Goal: Understand process/instructions

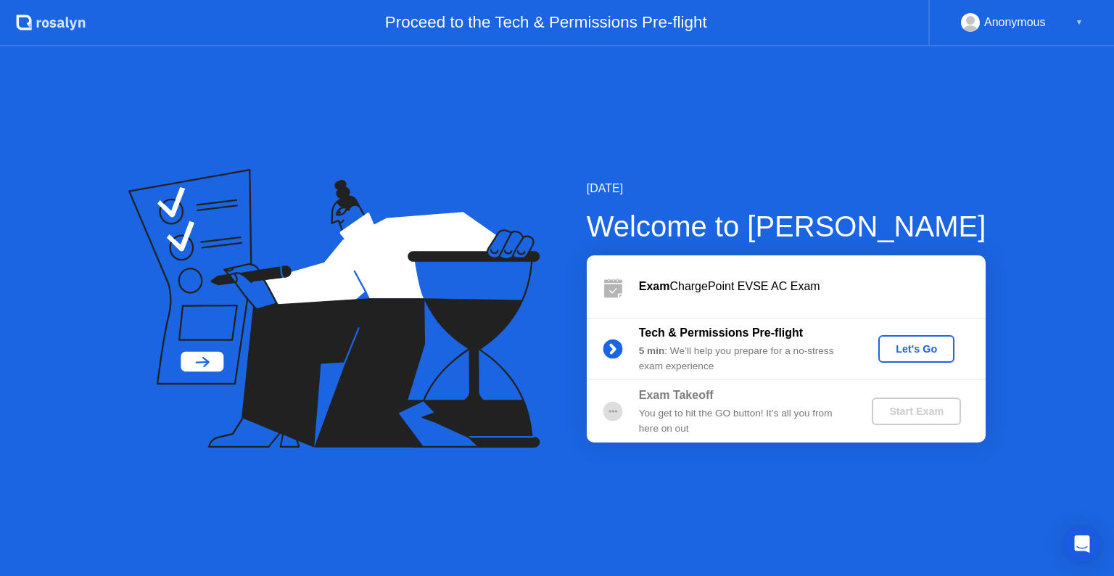
click at [905, 346] on div "Let's Go" at bounding box center [916, 349] width 65 height 12
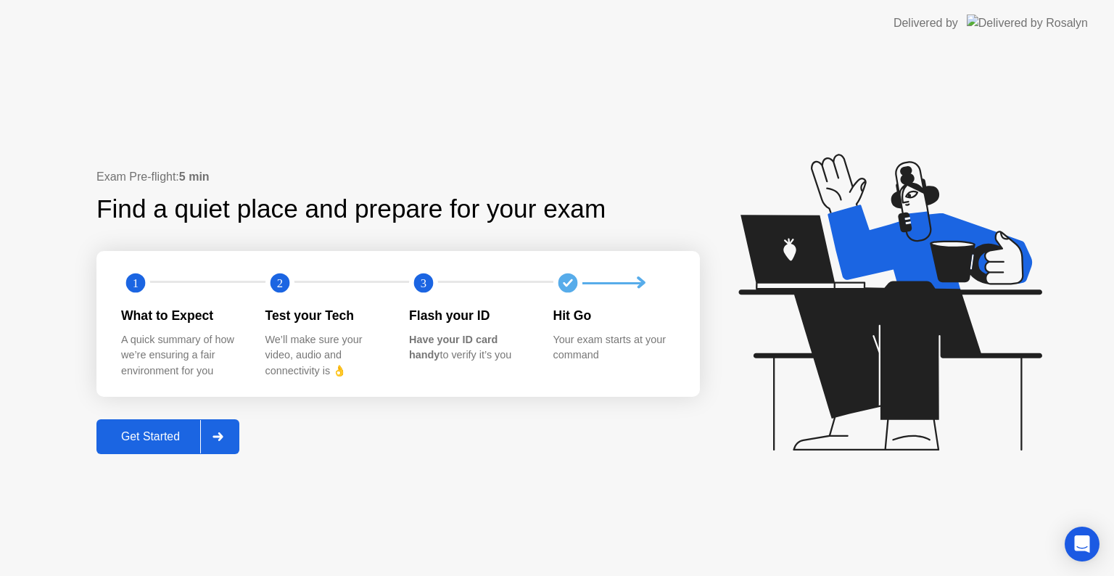
click at [226, 431] on div at bounding box center [217, 436] width 35 height 33
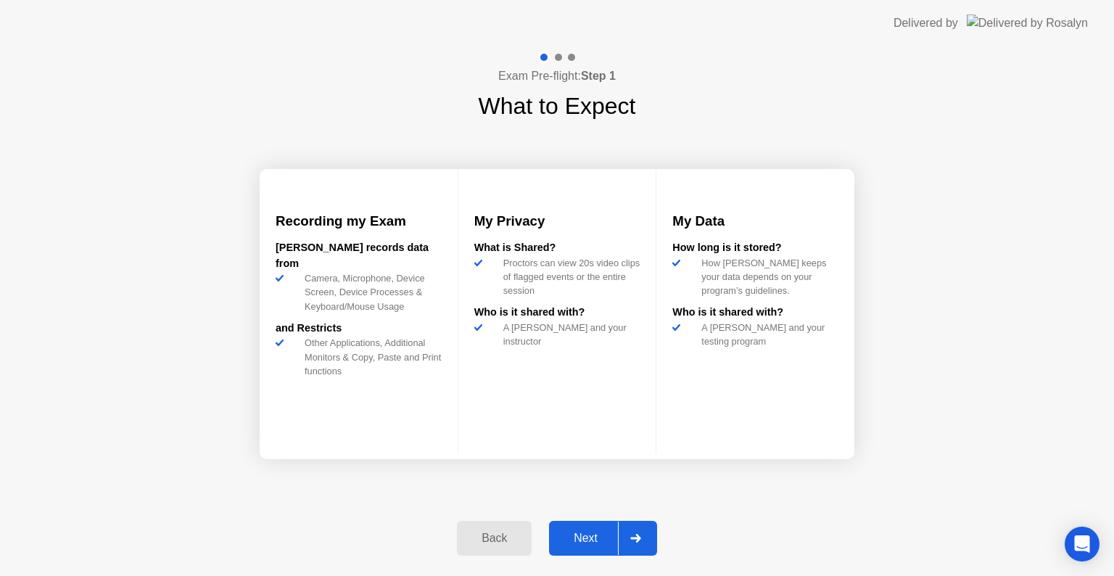
click at [635, 543] on div at bounding box center [635, 538] width 35 height 33
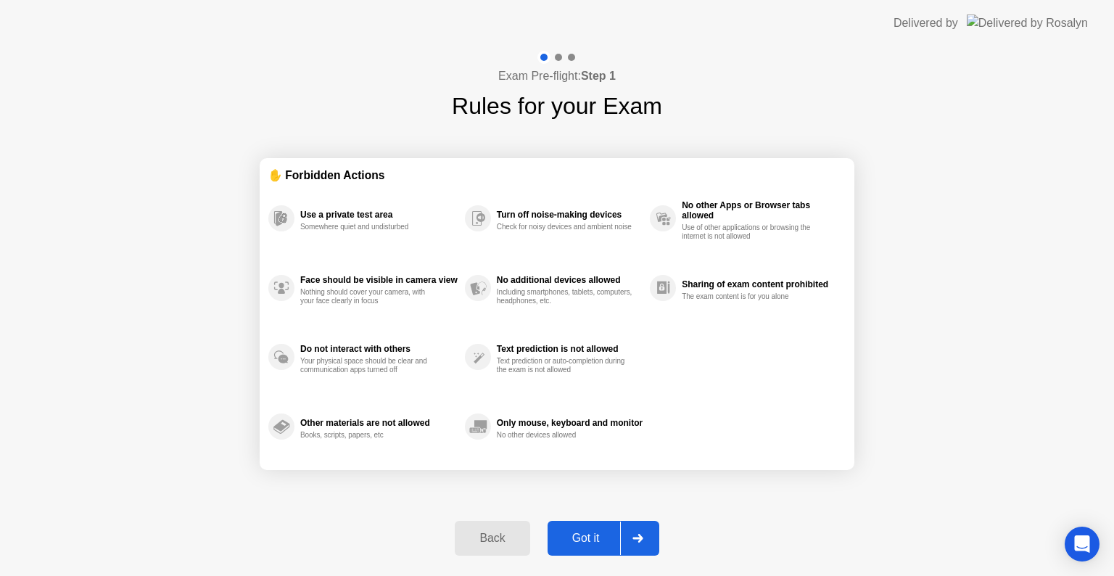
click at [718, 409] on div "Use a private test area Somewhere quiet and undisturbed Face should be visible …" at bounding box center [556, 323] width 577 height 278
click at [632, 539] on div at bounding box center [637, 538] width 35 height 33
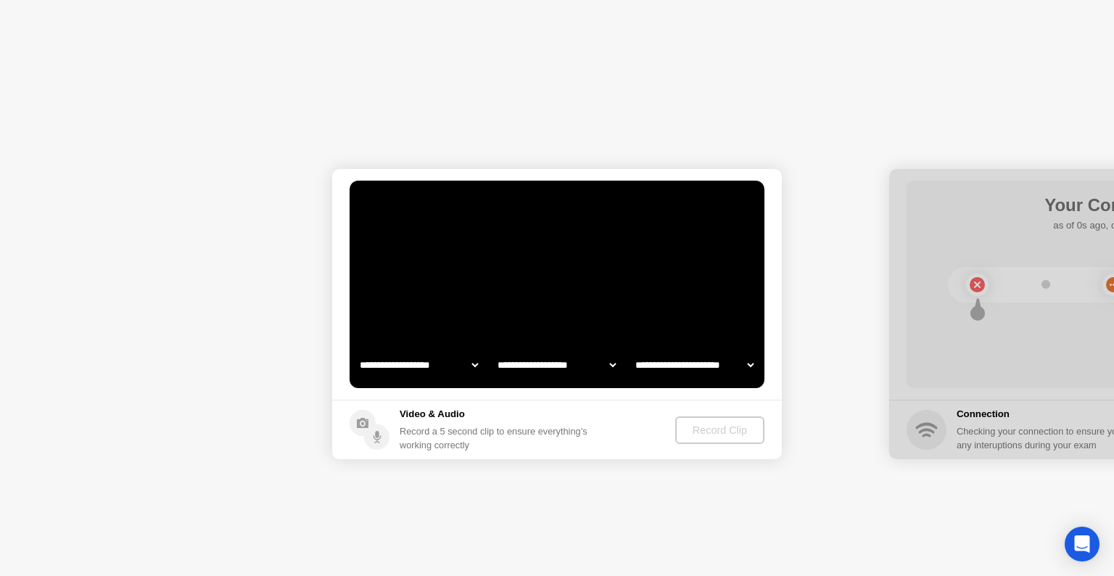
select select "**********"
select select "*******"
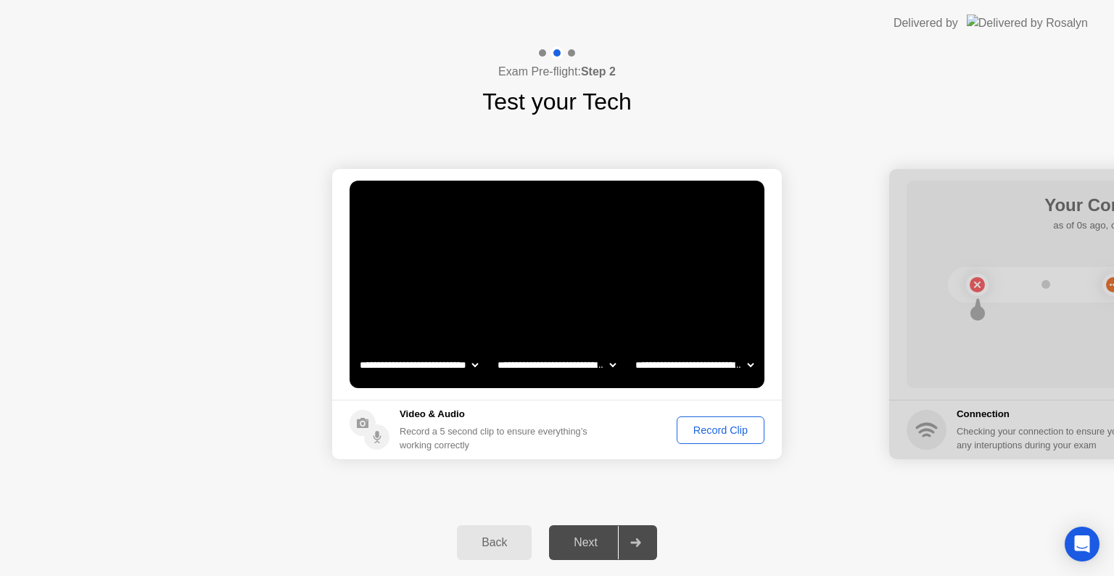
click at [721, 435] on div "Record Clip" at bounding box center [721, 430] width 78 height 12
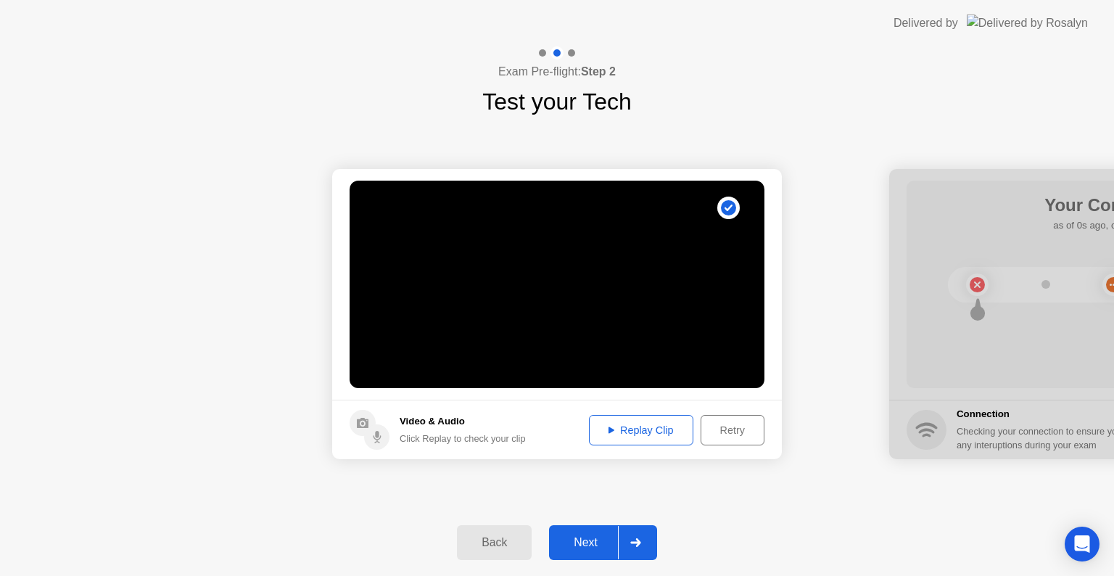
click at [646, 539] on div at bounding box center [635, 542] width 35 height 33
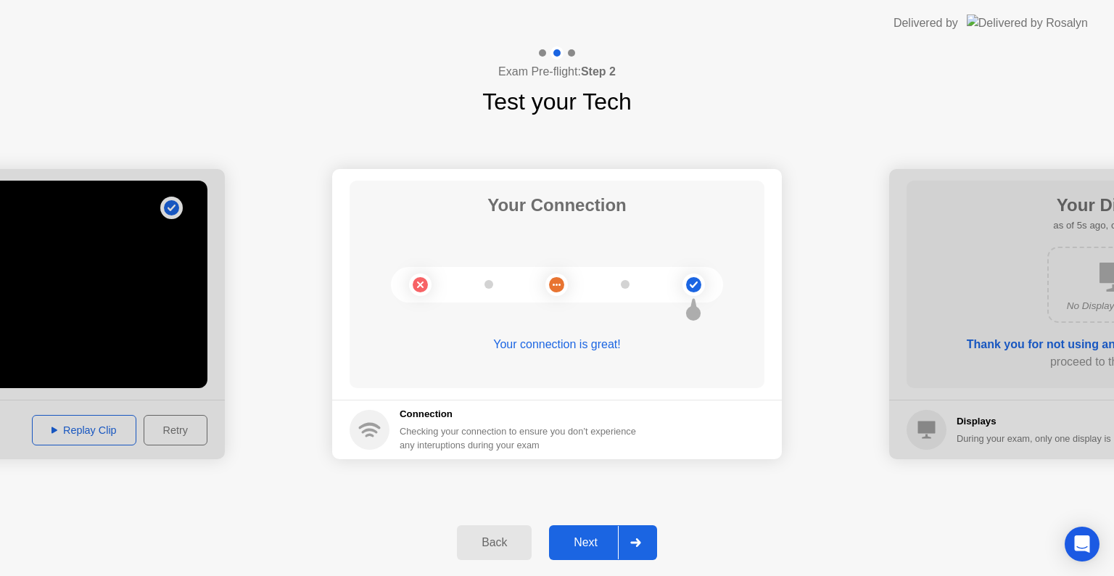
click at [643, 548] on div at bounding box center [635, 542] width 35 height 33
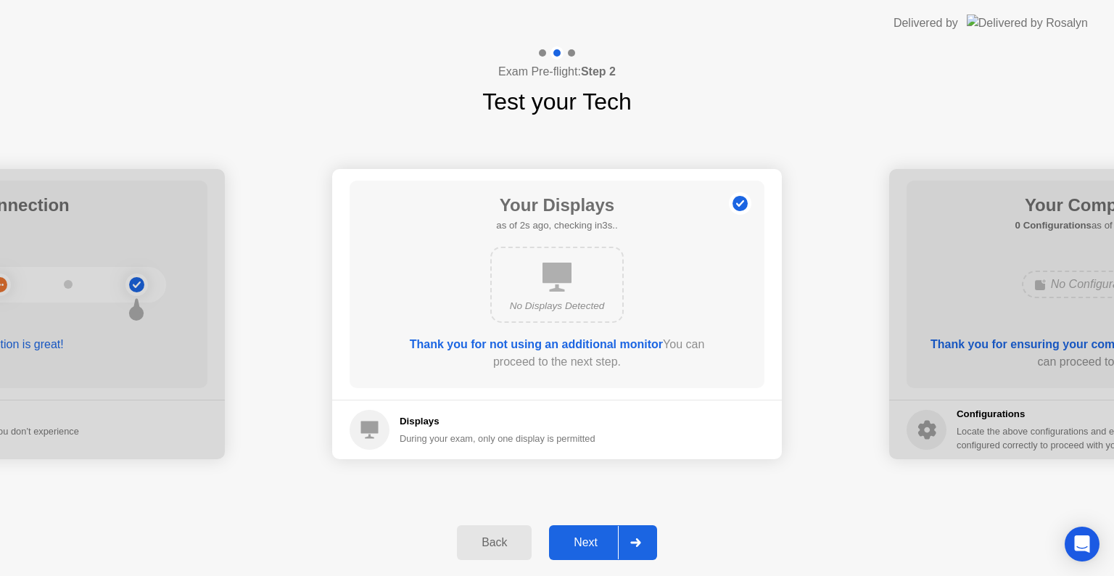
click at [642, 548] on div at bounding box center [635, 542] width 35 height 33
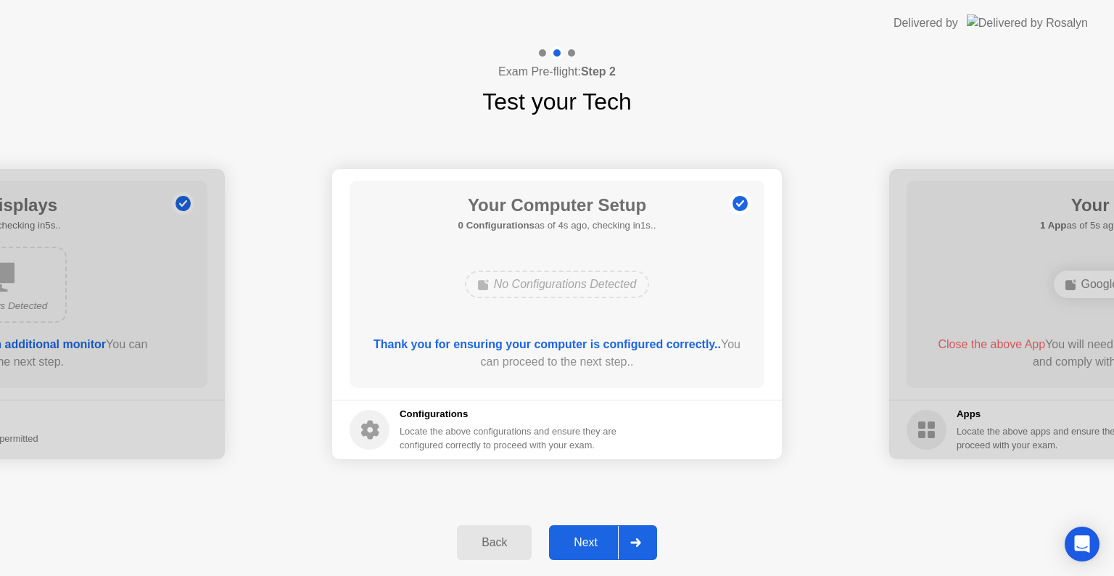
click at [635, 546] on icon at bounding box center [635, 542] width 11 height 9
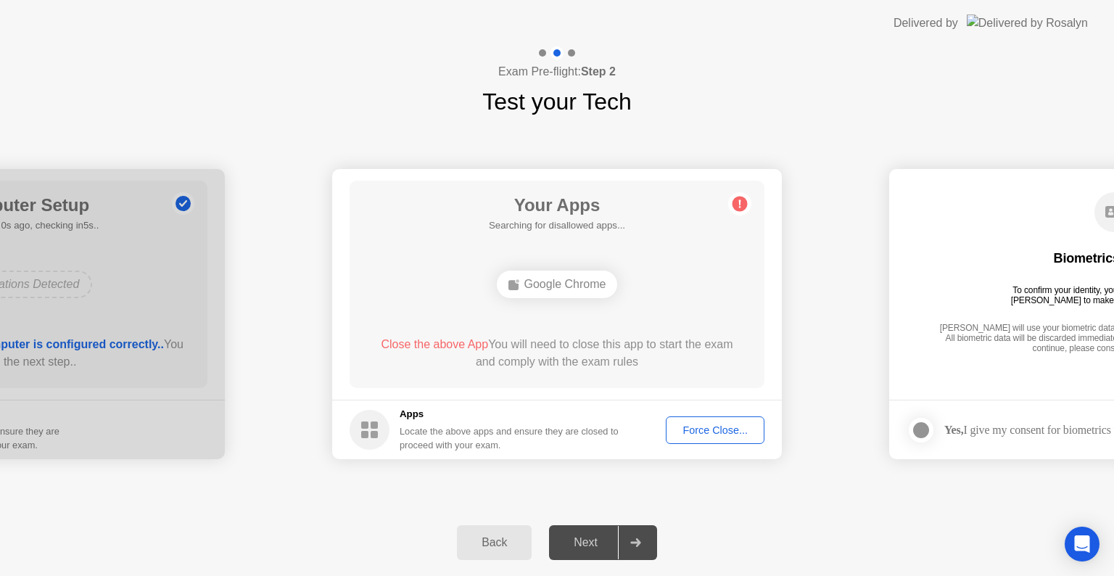
click at [635, 546] on icon at bounding box center [635, 542] width 11 height 9
click at [725, 424] on div "Force Close..." at bounding box center [715, 430] width 88 height 12
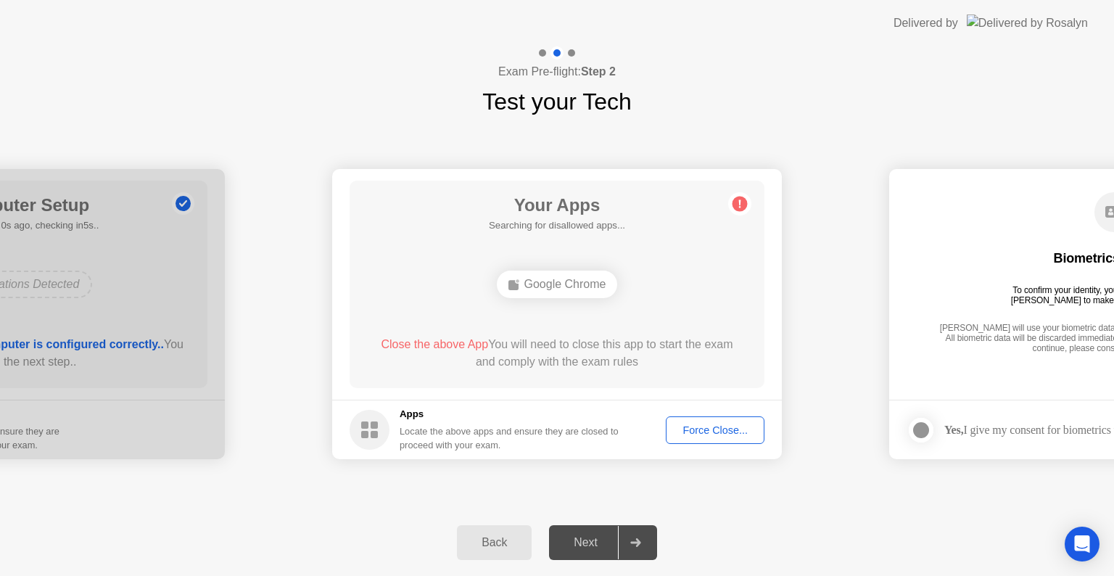
click at [487, 435] on div "Locate the above apps and ensure they are closed to proceed with your exam." at bounding box center [510, 438] width 220 height 28
click at [723, 435] on div "Force Close..." at bounding box center [715, 430] width 88 height 12
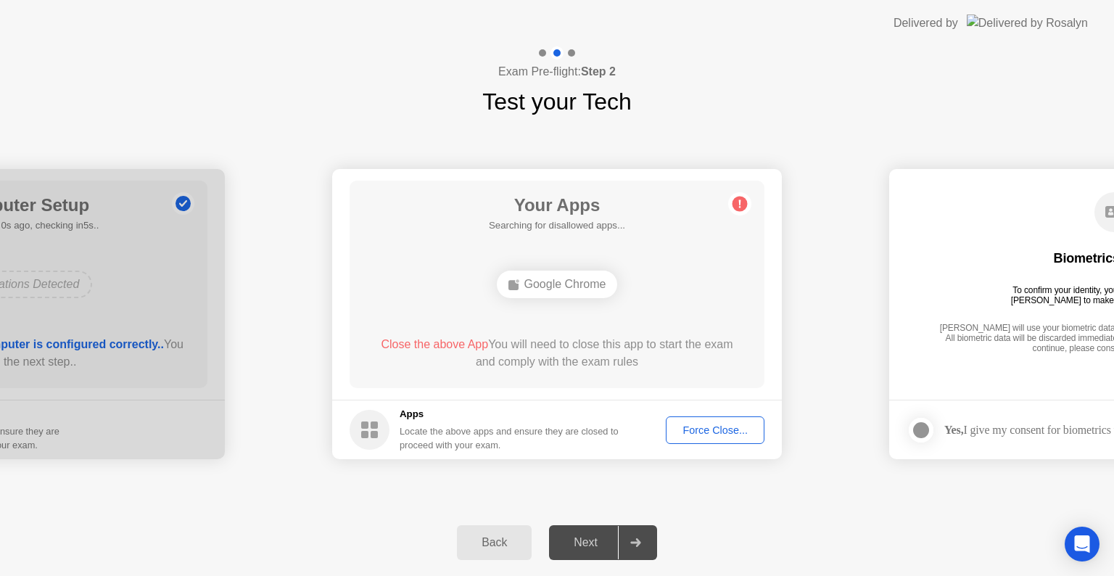
click at [733, 535] on div "Back Next" at bounding box center [557, 542] width 1114 height 67
click at [1046, 442] on div "Yes, I give my consent for biometrics to be used" at bounding box center [1033, 430] width 253 height 29
click at [1085, 548] on icon "Open Intercom Messenger" at bounding box center [1082, 544] width 17 height 19
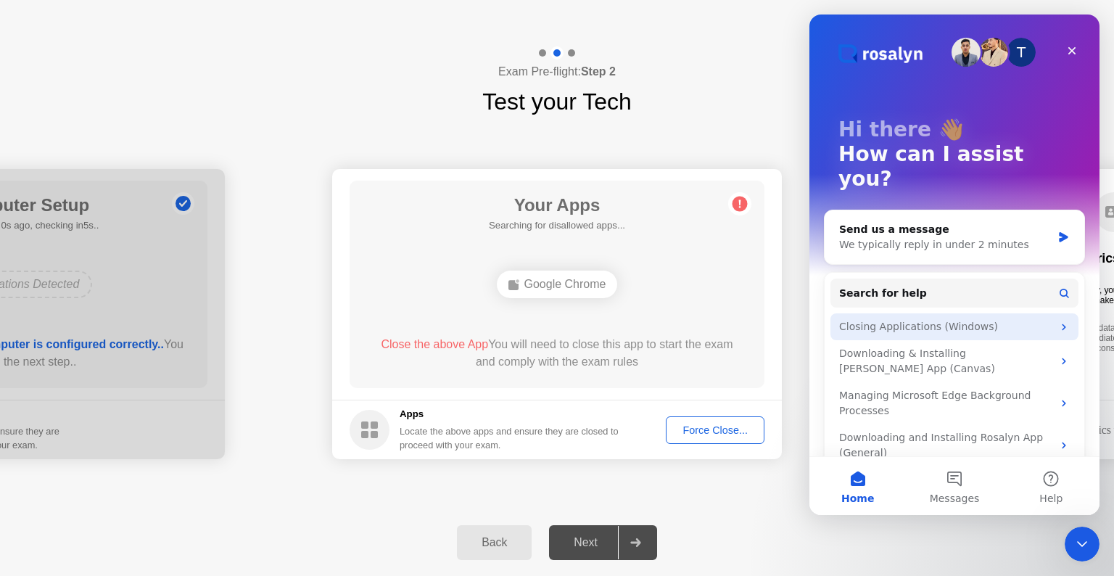
click at [967, 319] on div "Closing Applications (Windows)" at bounding box center [945, 326] width 213 height 15
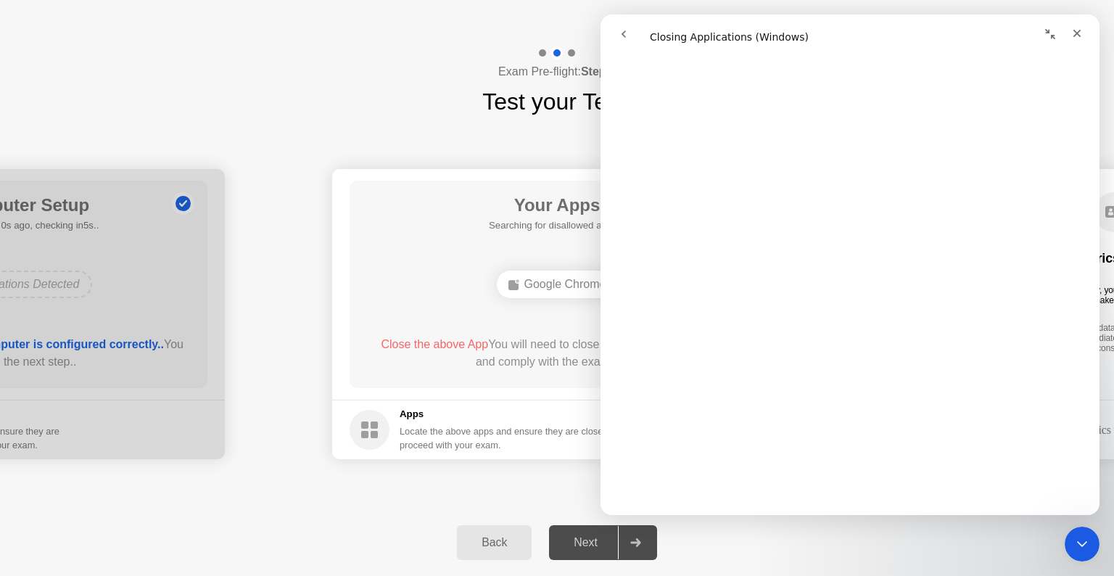
scroll to position [1596, 0]
click at [1075, 38] on icon "Close" at bounding box center [1077, 34] width 12 height 12
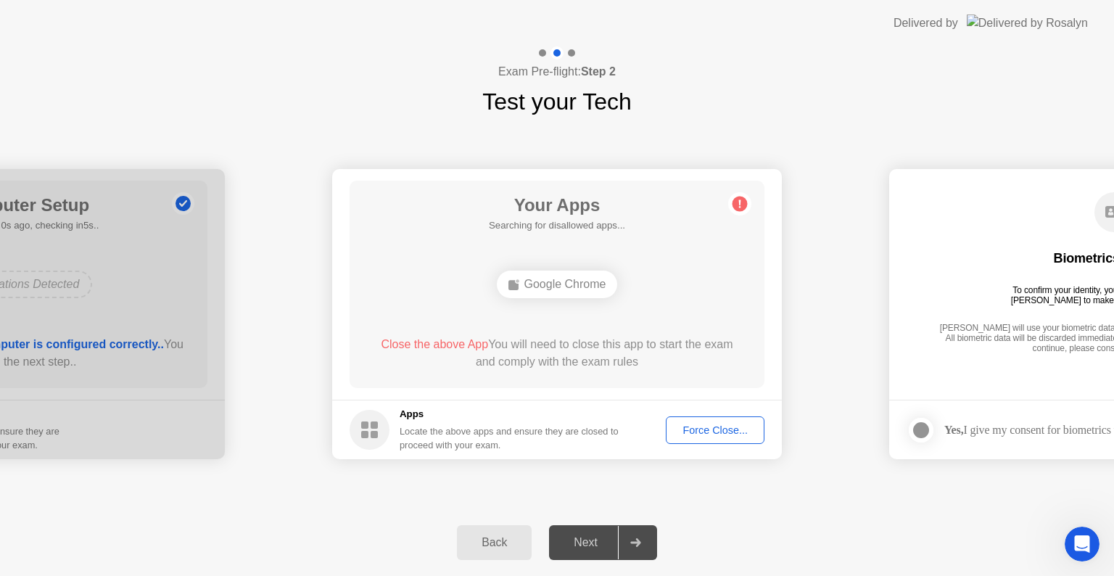
scroll to position [0, 0]
click at [697, 426] on div "Force Close..." at bounding box center [715, 430] width 88 height 12
